Goal: Transaction & Acquisition: Purchase product/service

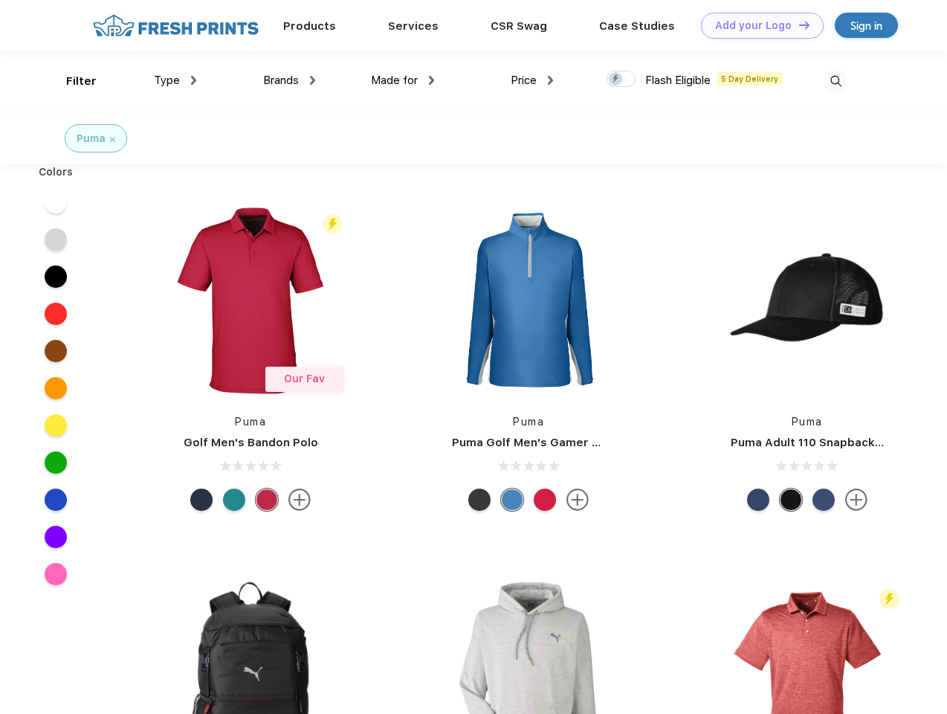
click at [757, 25] on link "Add your Logo Design Tool" at bounding box center [762, 26] width 123 height 26
click at [0, 0] on div "Design Tool" at bounding box center [0, 0] width 0 height 0
click at [798, 25] on link "Add your Logo Design Tool" at bounding box center [762, 26] width 123 height 26
click at [71, 81] on div "Filter" at bounding box center [81, 81] width 30 height 17
click at [175, 80] on span "Type" at bounding box center [167, 80] width 26 height 13
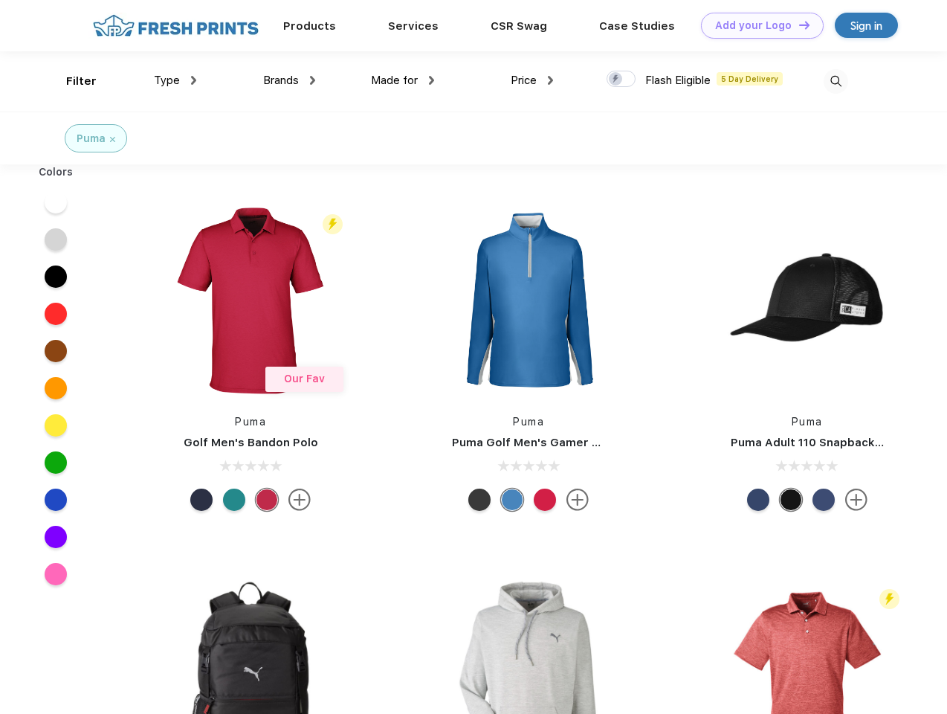
click at [289, 80] on span "Brands" at bounding box center [281, 80] width 36 height 13
click at [403, 80] on span "Made for" at bounding box center [394, 80] width 47 height 13
click at [532, 80] on span "Price" at bounding box center [524, 80] width 26 height 13
click at [622, 80] on div at bounding box center [621, 79] width 29 height 16
click at [616, 80] on input "checkbox" at bounding box center [612, 75] width 10 height 10
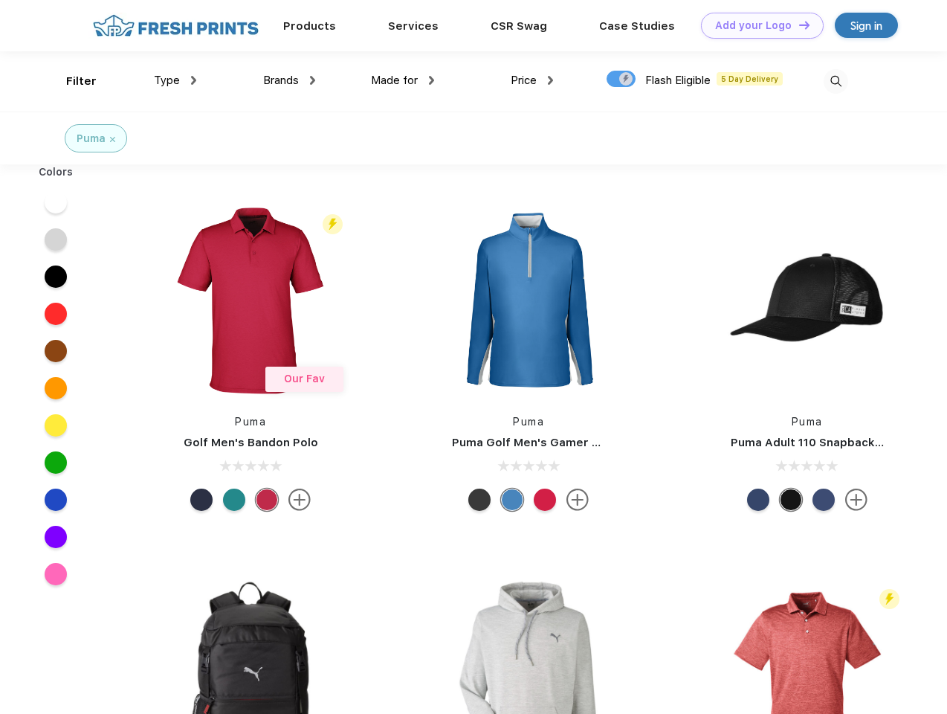
click at [836, 81] on img at bounding box center [836, 81] width 25 height 25
